Goal: Entertainment & Leisure: Consume media (video, audio)

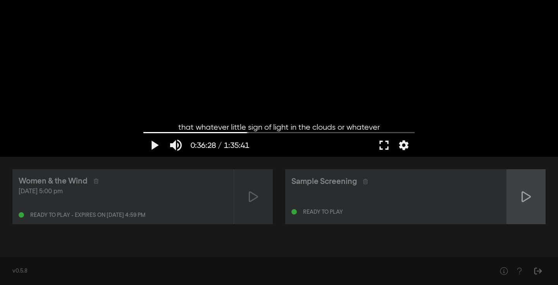
click at [531, 200] on div at bounding box center [526, 196] width 39 height 55
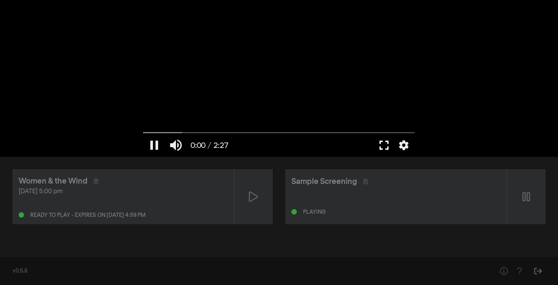
click at [384, 148] on button "fullscreen" at bounding box center [384, 145] width 22 height 23
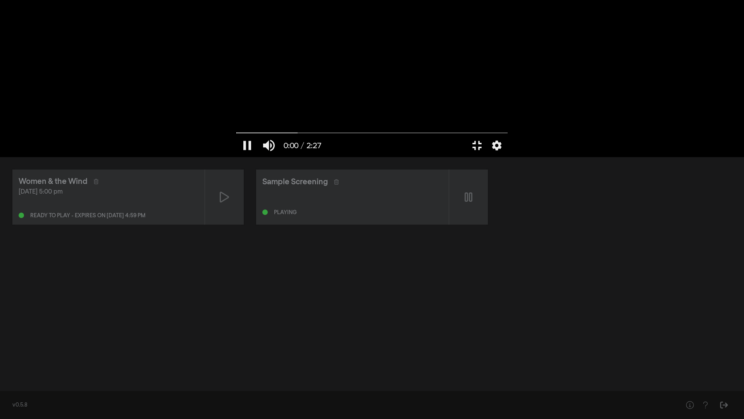
type input "0.501618"
click at [558, 285] on button "fullscreen_exit" at bounding box center [710, 406] width 22 height 23
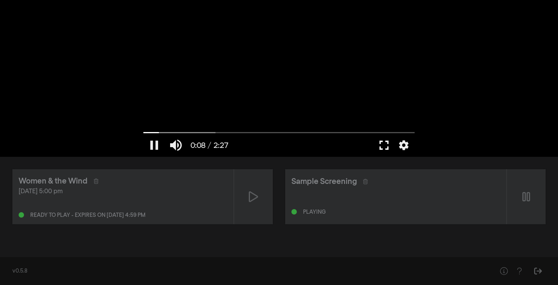
click at [383, 141] on button "fullscreen" at bounding box center [384, 145] width 22 height 23
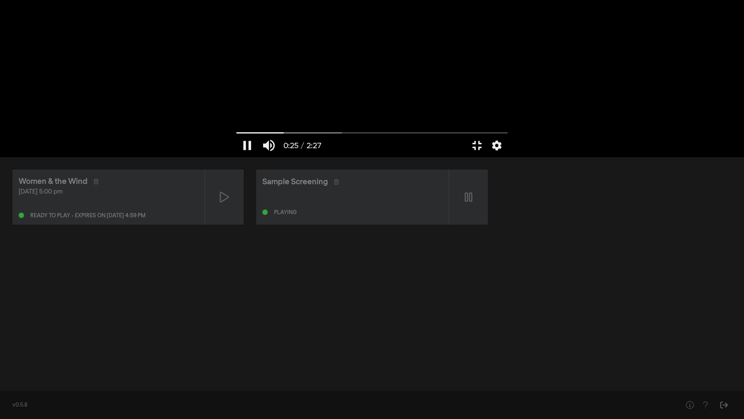
click at [466, 134] on button "fullscreen_exit" at bounding box center [477, 145] width 22 height 23
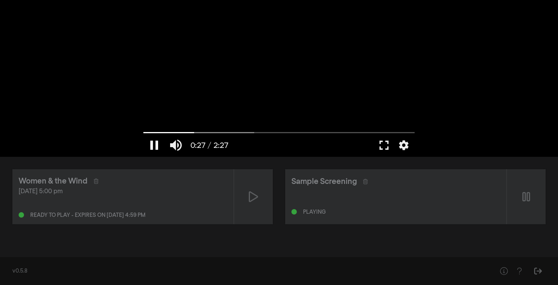
click at [153, 143] on button "pause" at bounding box center [154, 145] width 22 height 23
click at [383, 145] on button "fullscreen" at bounding box center [384, 145] width 22 height 23
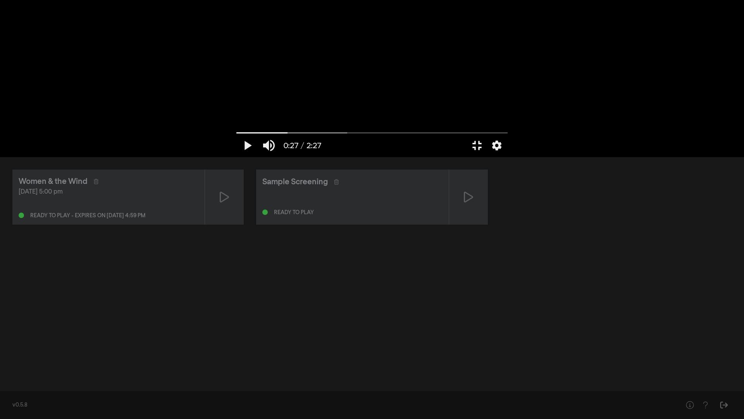
click at [466, 134] on button "fullscreen_exit" at bounding box center [477, 145] width 22 height 23
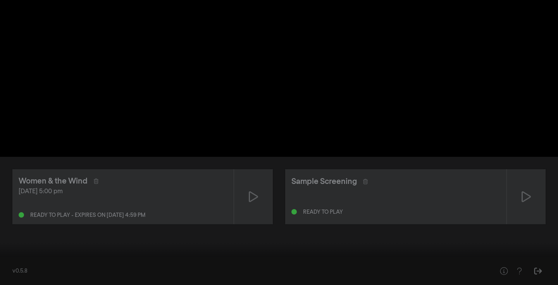
click at [513, 262] on button "fullscreen" at bounding box center [524, 273] width 22 height 23
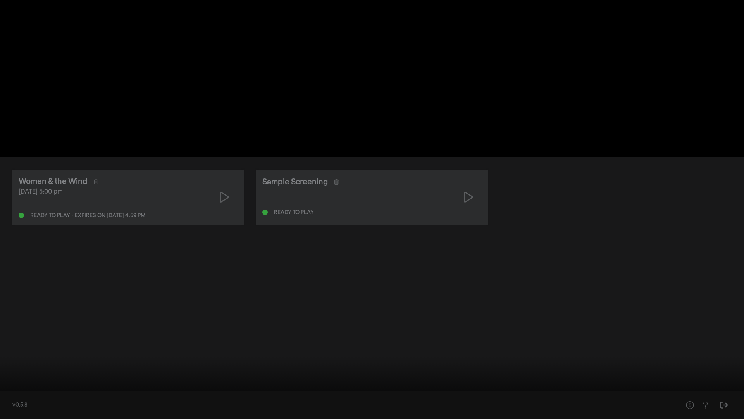
click at [21, 285] on button "play_arrow" at bounding box center [15, 406] width 22 height 23
click at [21, 285] on button "pause" at bounding box center [15, 406] width 22 height 23
click at [21, 285] on button "play_arrow" at bounding box center [15, 406] width 22 height 23
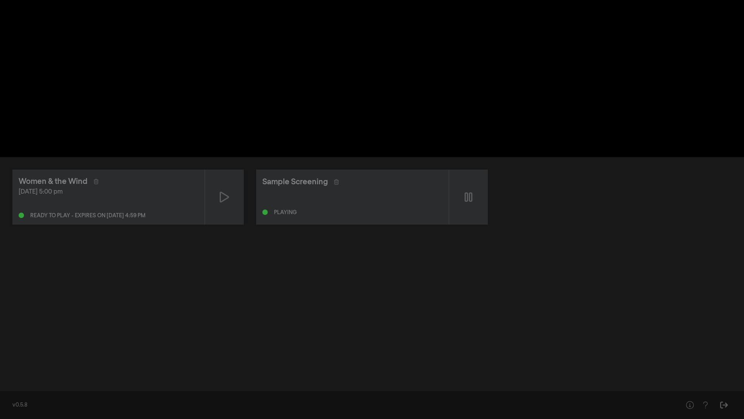
click at [21, 285] on button "pause" at bounding box center [15, 406] width 22 height 23
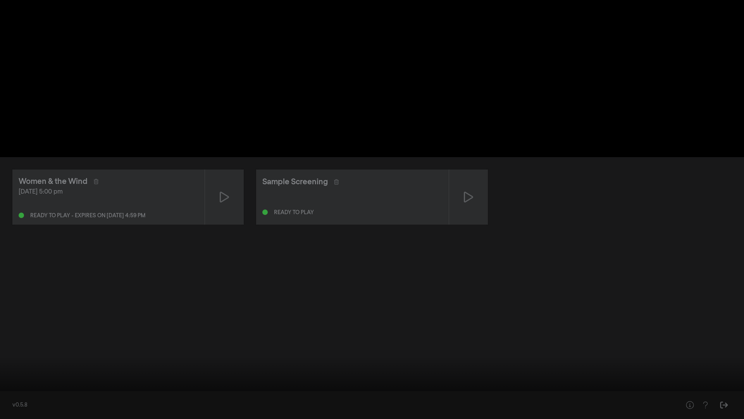
click at [14, 285] on button "play_arrow" at bounding box center [15, 406] width 22 height 23
click at [15, 285] on button "pause" at bounding box center [15, 406] width 22 height 23
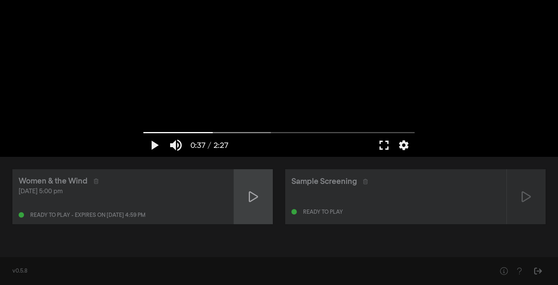
click at [250, 195] on icon at bounding box center [253, 197] width 9 height 12
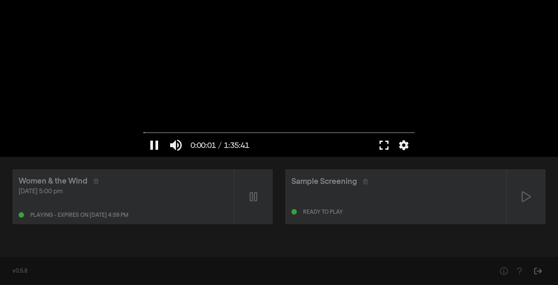
click at [155, 148] on button "pause" at bounding box center [154, 145] width 22 height 23
click at [382, 140] on button "fullscreen" at bounding box center [384, 145] width 22 height 23
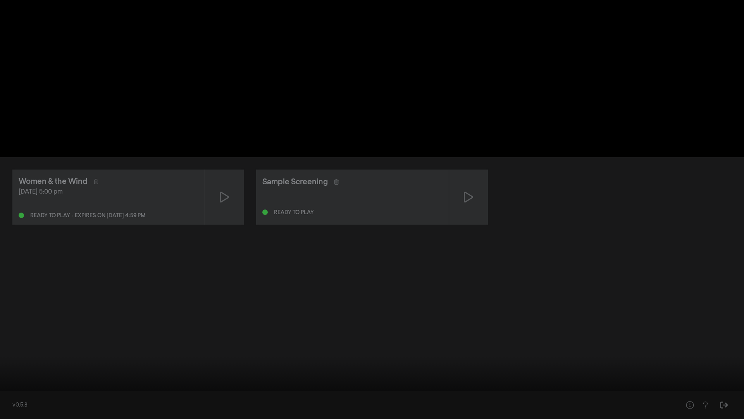
click at [187, 200] on div at bounding box center [372, 209] width 744 height 419
click at [239, 174] on div at bounding box center [372, 209] width 744 height 419
click at [558, 285] on button "settings" at bounding box center [730, 406] width 18 height 23
click at [558, 285] on label "Captions Off" at bounding box center [691, 348] width 97 height 16
click at [558, 285] on button "English" at bounding box center [691, 334] width 97 height 12
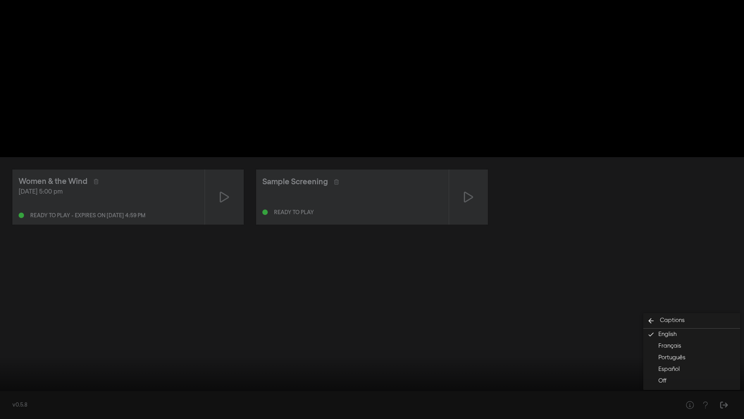
type input "0"
click at [4, 285] on input "Seek" at bounding box center [372, 394] width 737 height 5
